Goal: Check status

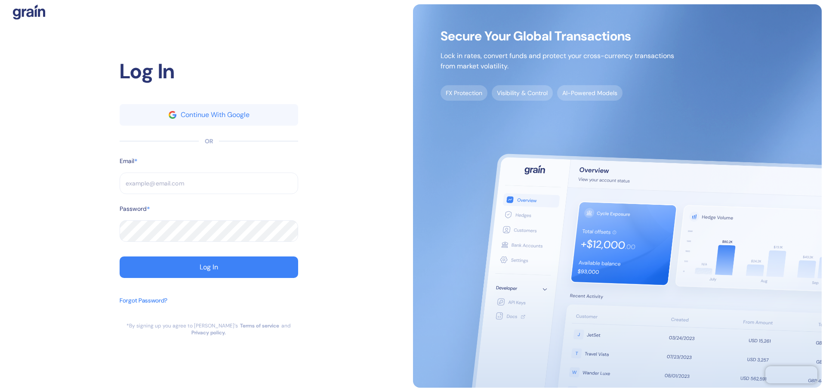
type input "[PERSON_NAME][EMAIL_ADDRESS][PERSON_NAME][DOMAIN_NAME]"
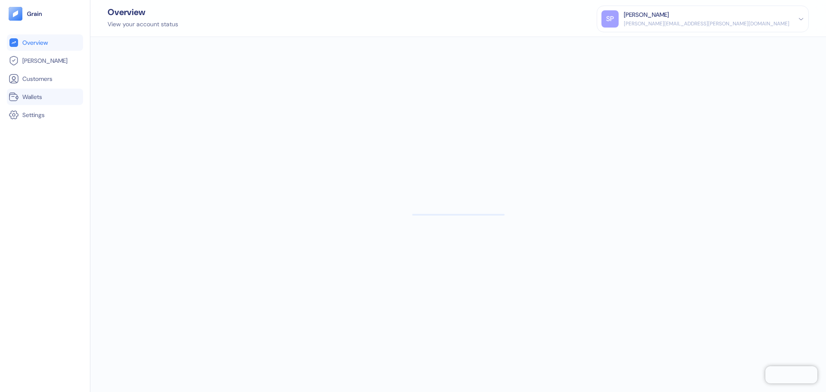
click at [26, 92] on link "Wallets" at bounding box center [45, 97] width 73 height 10
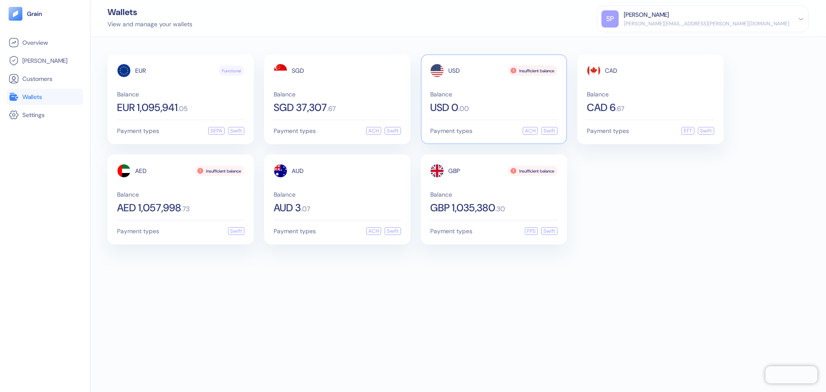
click at [474, 108] on div "USD 0 . 00" at bounding box center [493, 107] width 127 height 10
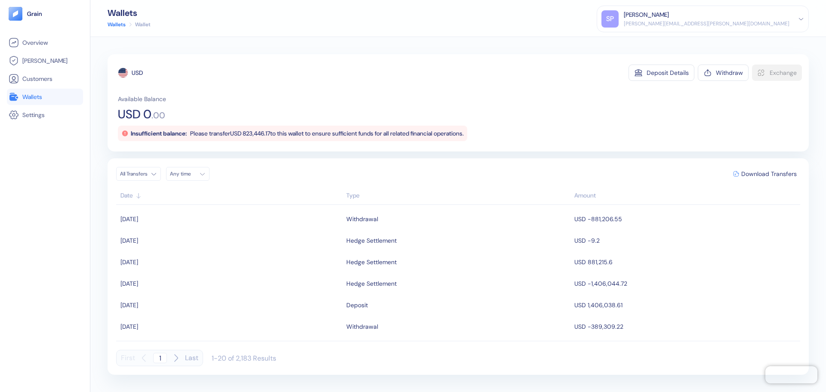
click at [47, 100] on link "Wallets" at bounding box center [45, 97] width 73 height 10
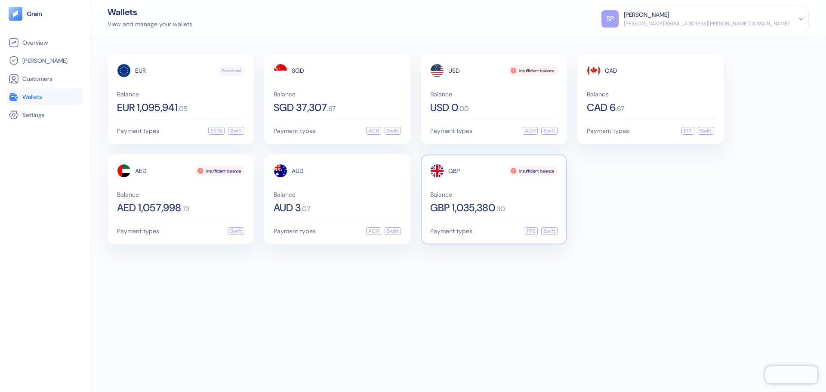
click at [452, 180] on div "GBP Insufficient balance Balance GBP 1,035,380 . 30" at bounding box center [493, 188] width 127 height 49
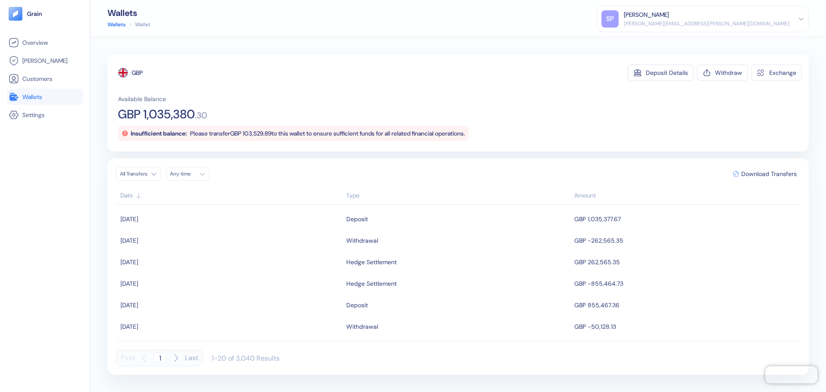
click at [45, 95] on link "Wallets" at bounding box center [45, 97] width 73 height 10
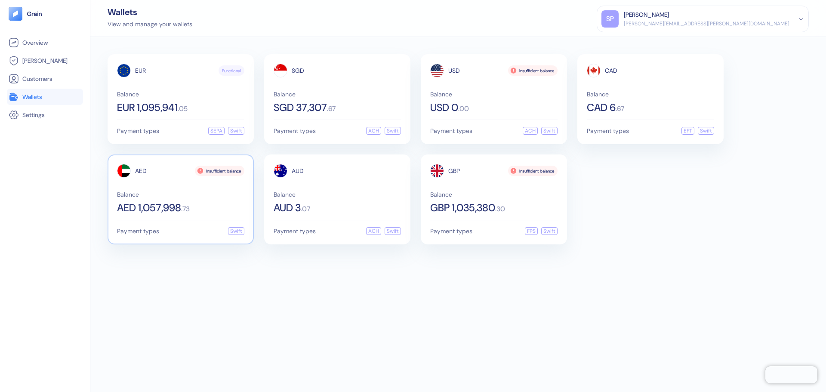
click at [199, 215] on div "AED Insufficient balance Balance AED 1,057,998 . 73 Payment types Swift" at bounding box center [181, 199] width 146 height 90
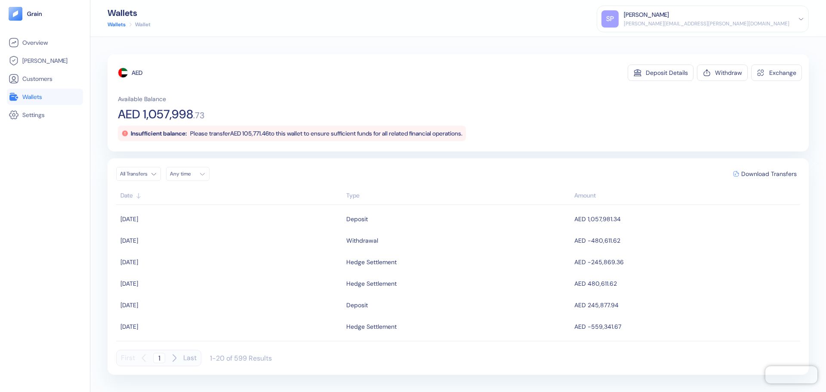
click at [49, 97] on link "Wallets" at bounding box center [45, 97] width 73 height 10
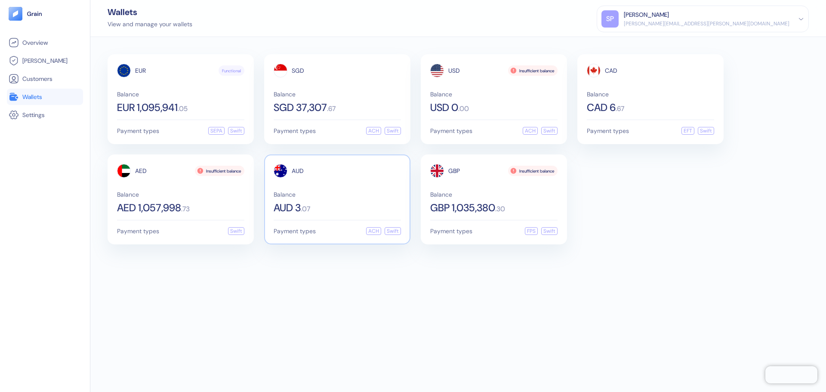
click at [357, 194] on span "Balance" at bounding box center [337, 194] width 127 height 6
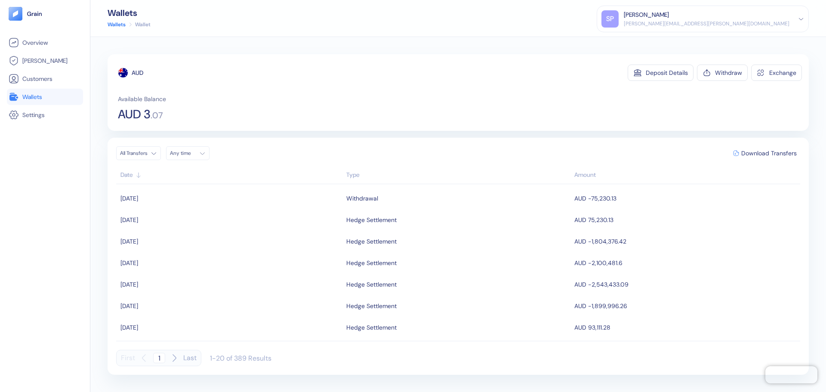
click at [24, 97] on span "Wallets" at bounding box center [32, 96] width 20 height 9
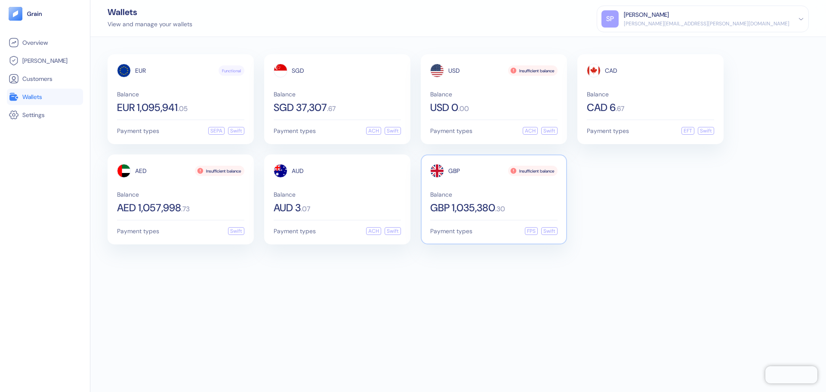
click at [459, 175] on div "GBP" at bounding box center [445, 171] width 30 height 14
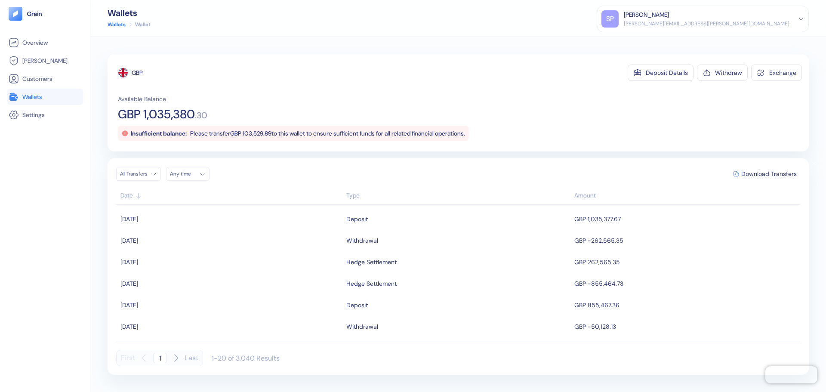
click at [194, 64] on div "GBP Deposit Details Withdraw Exchange Available Balance GBP 1,035,380 . 30 Insu…" at bounding box center [458, 102] width 701 height 97
click at [43, 88] on ul "Overview [PERSON_NAME] Customers Wallets Settings" at bounding box center [45, 78] width 76 height 89
click at [41, 92] on link "Wallets" at bounding box center [45, 97] width 73 height 10
